Goal: Navigation & Orientation: Go to known website

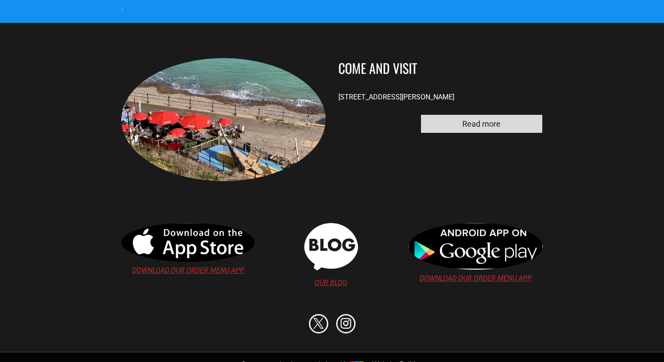
scroll to position [1684, 0]
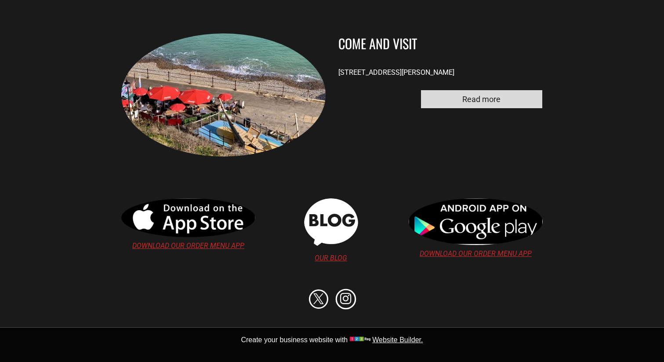
click at [346, 302] on span "instagram" at bounding box center [345, 299] width 21 height 21
click at [333, 254] on link at bounding box center [331, 229] width 54 height 63
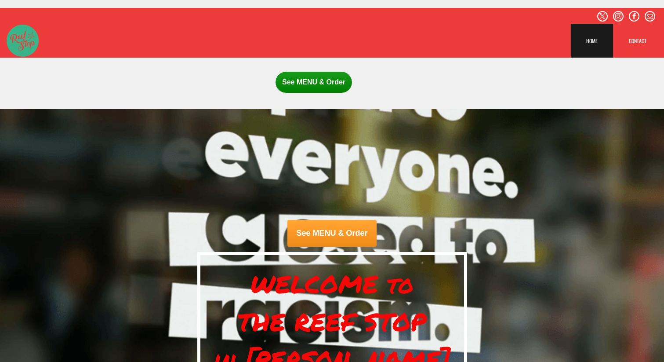
click at [319, 235] on span "See MENU & Order" at bounding box center [331, 233] width 89 height 27
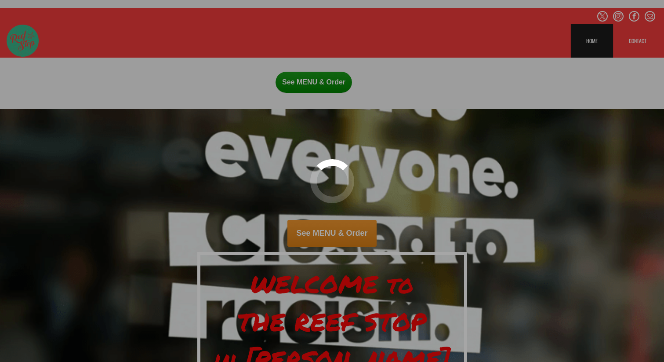
click at [470, 52] on div at bounding box center [332, 181] width 664 height 362
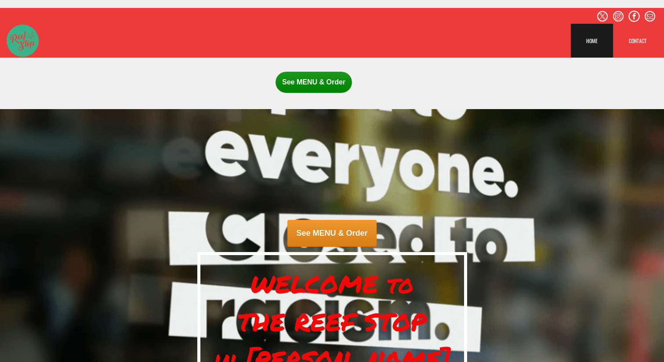
click at [634, 18] on span "facebook" at bounding box center [633, 16] width 11 height 11
